Goal: Find specific page/section: Find specific page/section

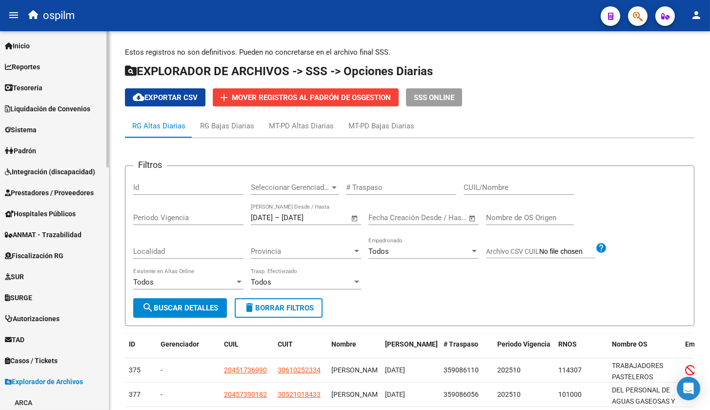
click at [31, 66] on span "Reportes" at bounding box center [22, 66] width 35 height 11
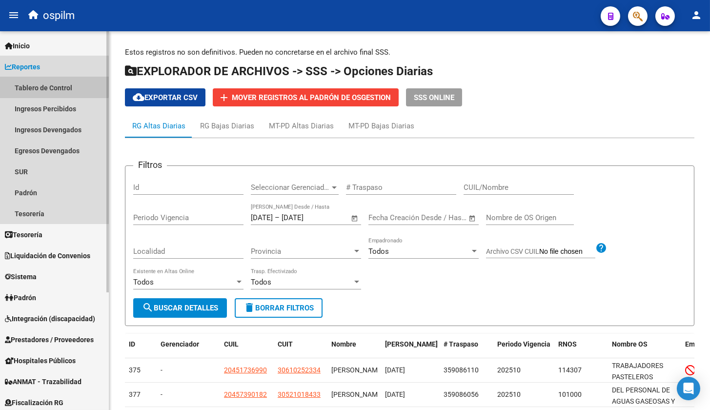
click at [33, 85] on link "Tablero de Control" at bounding box center [54, 87] width 109 height 21
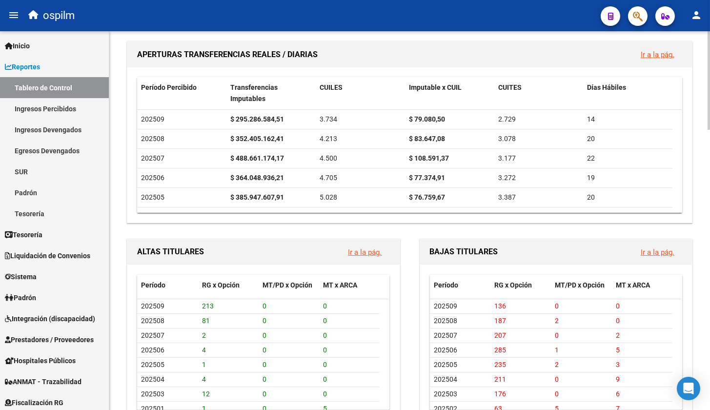
scroll to position [708, 0]
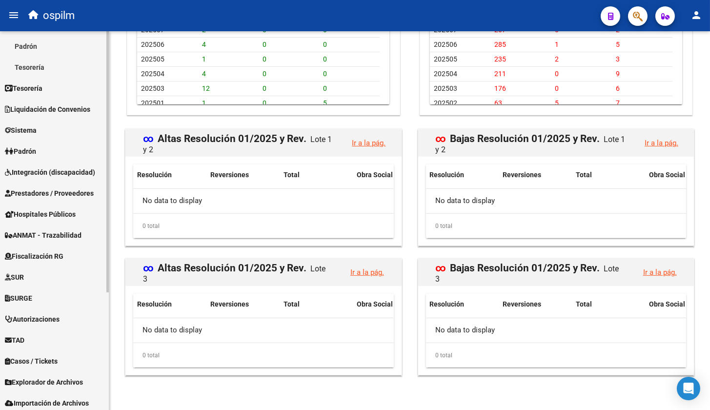
scroll to position [170, 0]
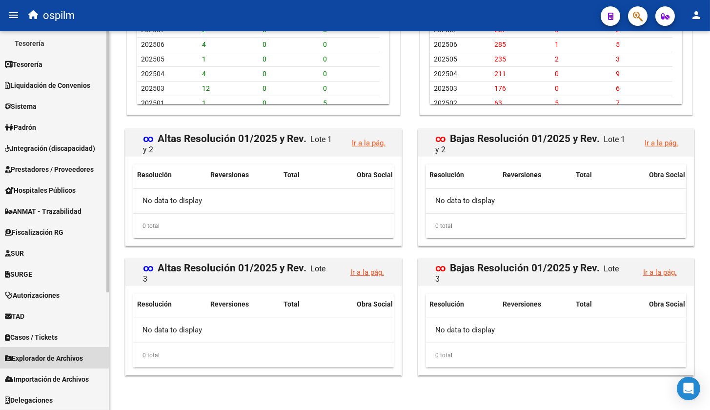
click at [57, 359] on span "Explorador de Archivos" at bounding box center [44, 358] width 78 height 11
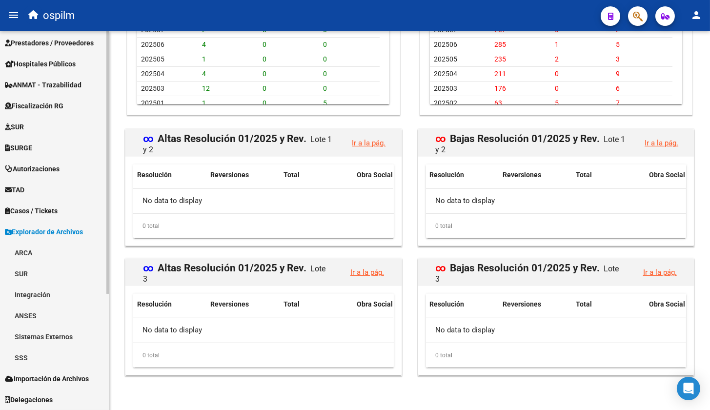
scroll to position [149, 0]
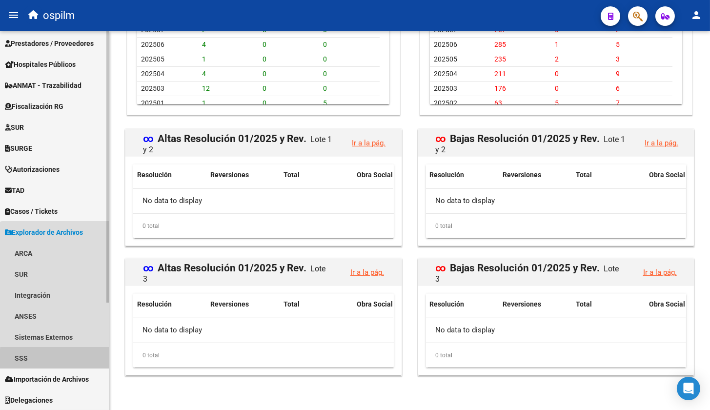
click at [57, 359] on link "SSS" at bounding box center [54, 357] width 109 height 21
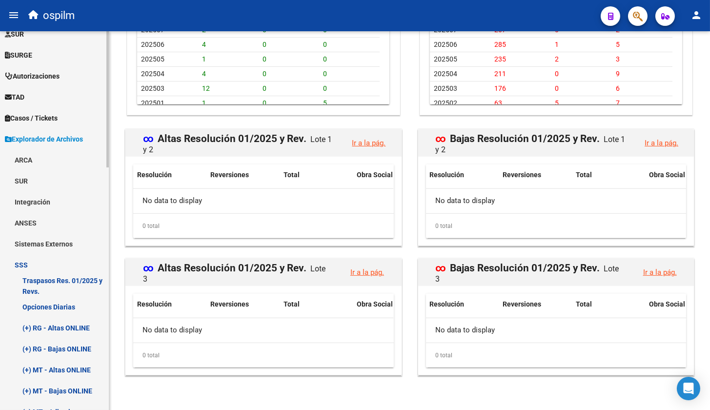
scroll to position [332, 0]
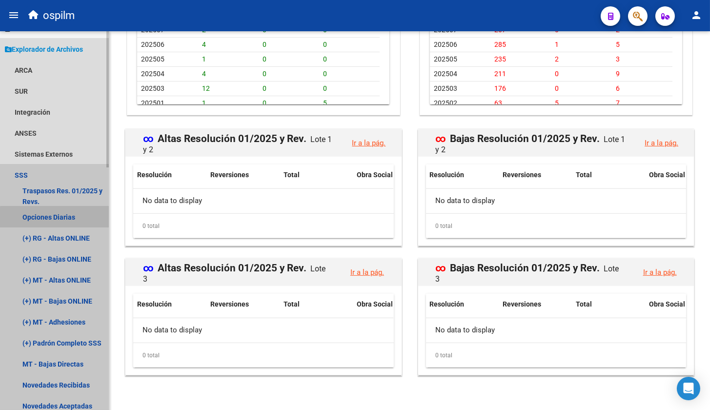
click at [64, 220] on link "Opciones Diarias" at bounding box center [54, 216] width 109 height 21
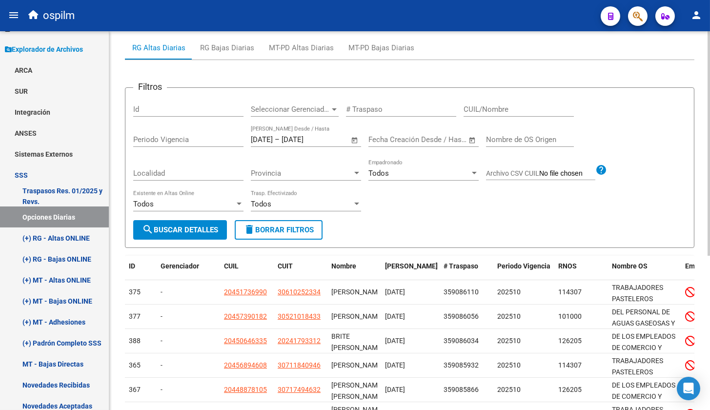
scroll to position [77, 0]
click at [232, 51] on div "RG Bajas Diarias" at bounding box center [227, 48] width 54 height 11
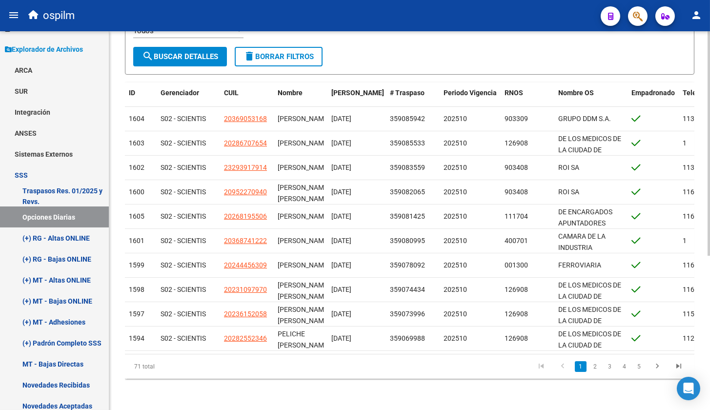
scroll to position [0, 0]
